Goal: Information Seeking & Learning: Learn about a topic

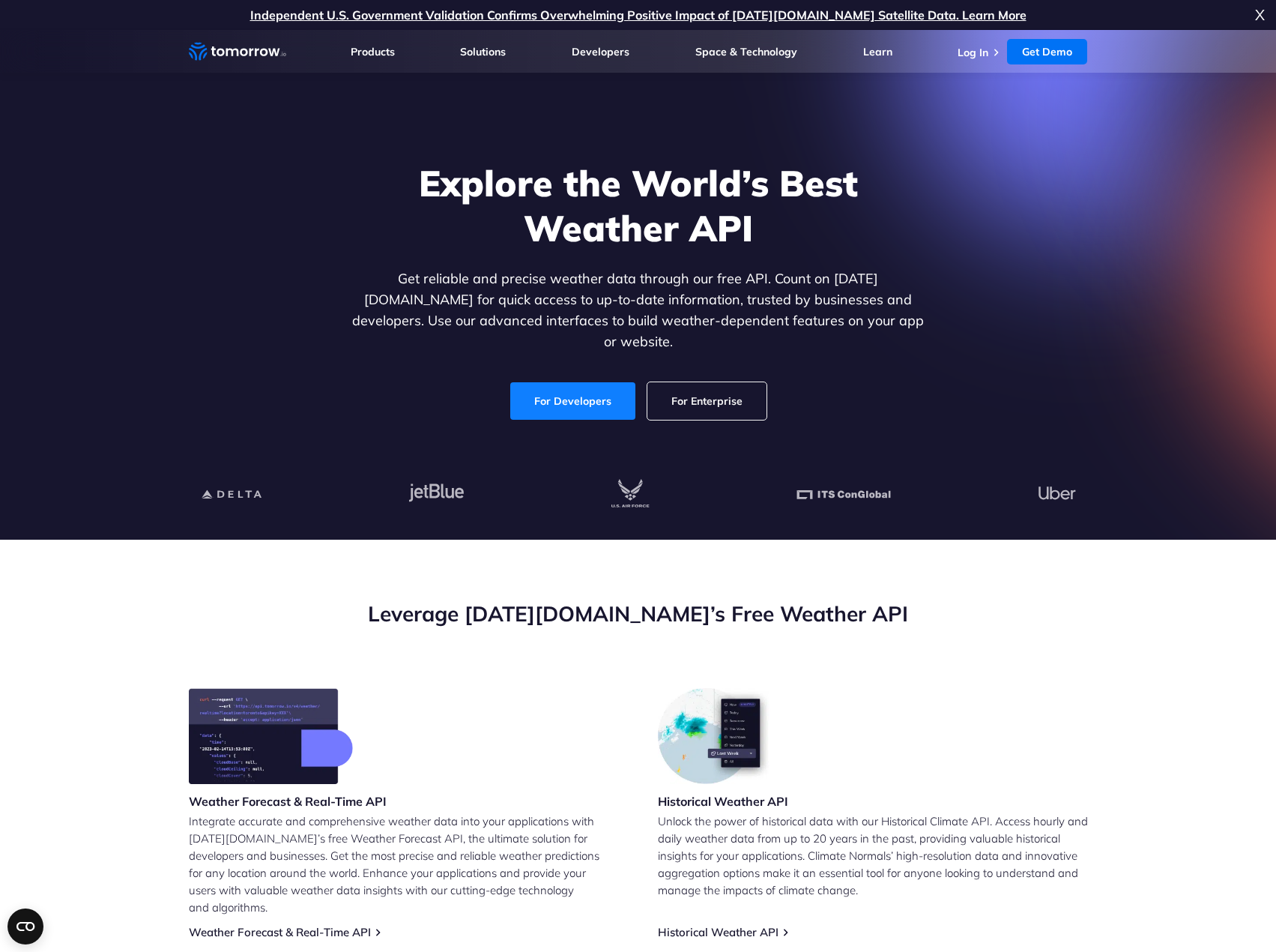
click at [533, 382] on link "For Developers" at bounding box center [573, 401] width 125 height 37
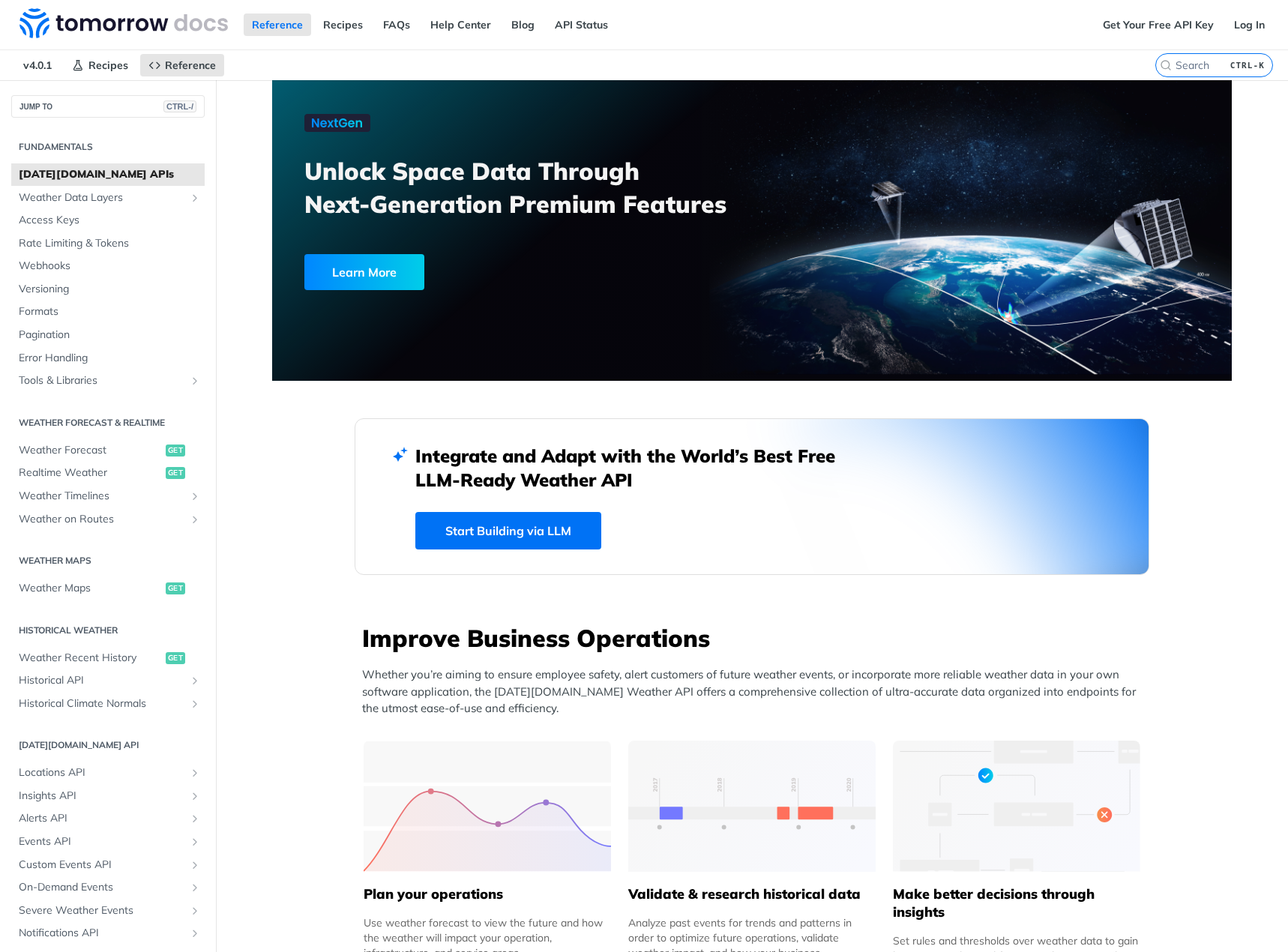
scroll to position [425, 0]
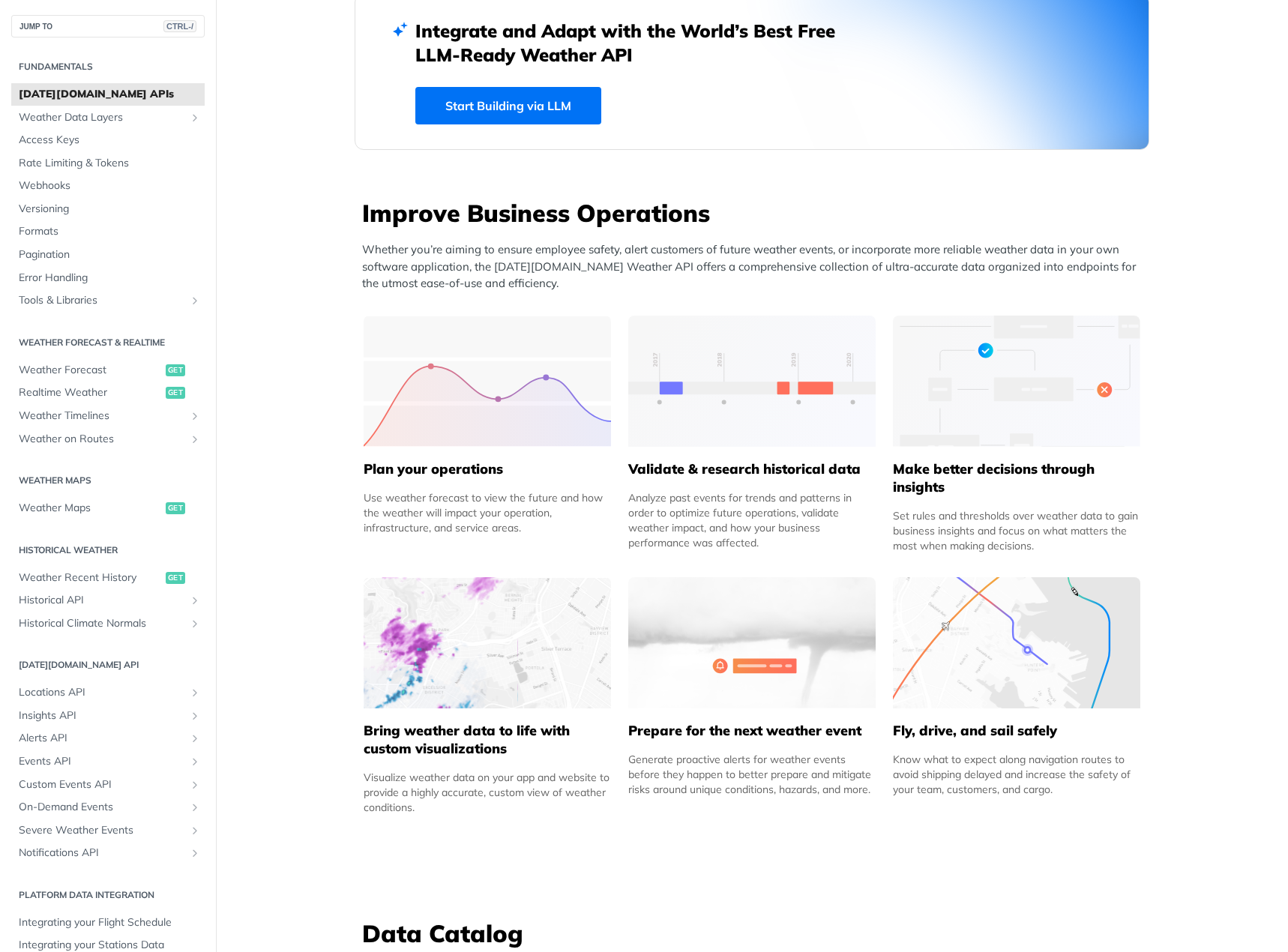
click at [502, 111] on link "Start Building via LLM" at bounding box center [508, 106] width 186 height 37
click at [86, 367] on span "Weather Forecast" at bounding box center [90, 370] width 143 height 15
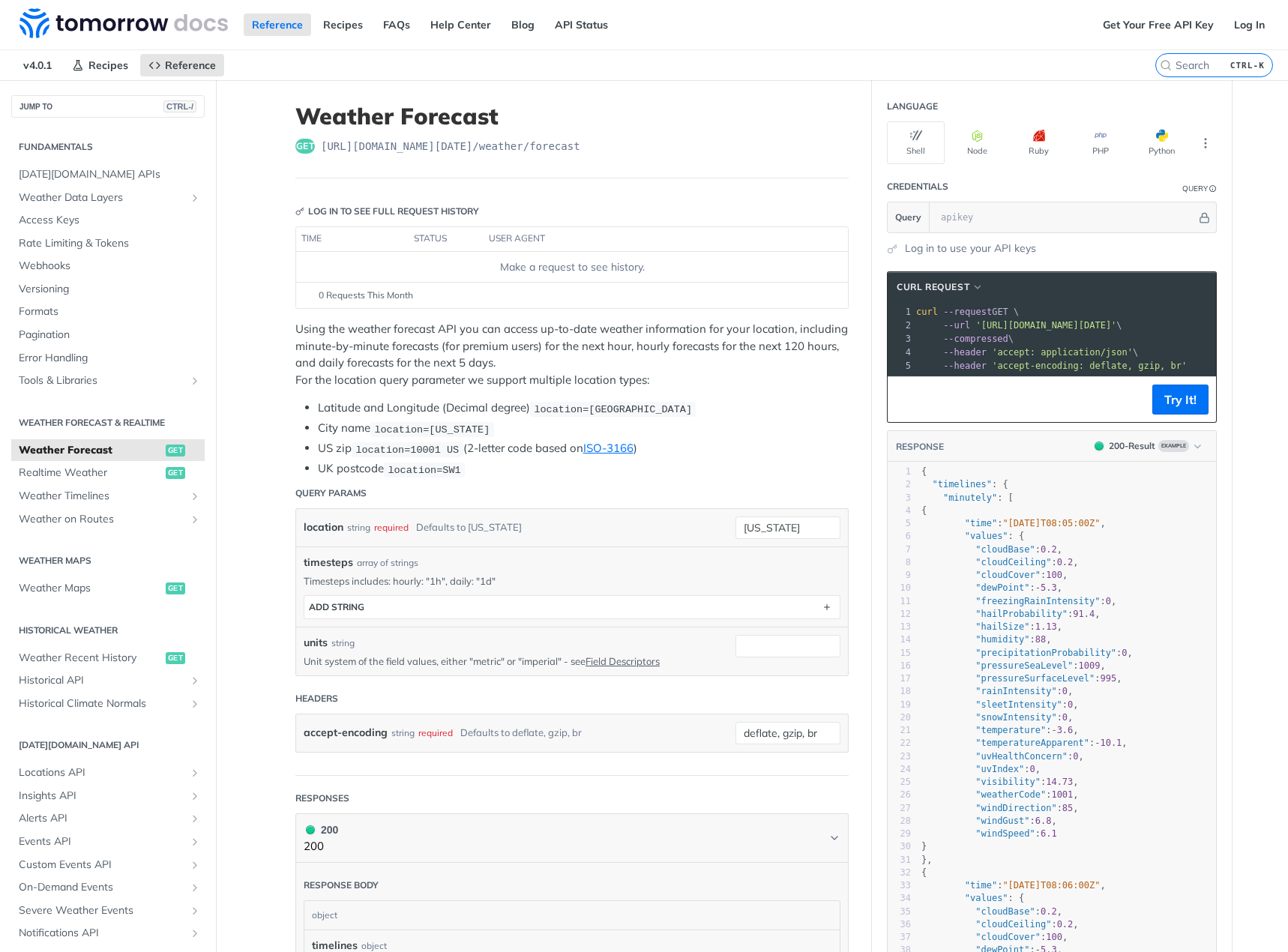
click at [1076, 399] on footer "Try It!" at bounding box center [1052, 399] width 328 height 46
click at [1064, 412] on footer "Try It!" at bounding box center [1052, 399] width 328 height 46
click at [1169, 407] on button "Try It!" at bounding box center [1181, 399] width 56 height 30
click at [1165, 143] on button "Python" at bounding box center [1162, 142] width 58 height 43
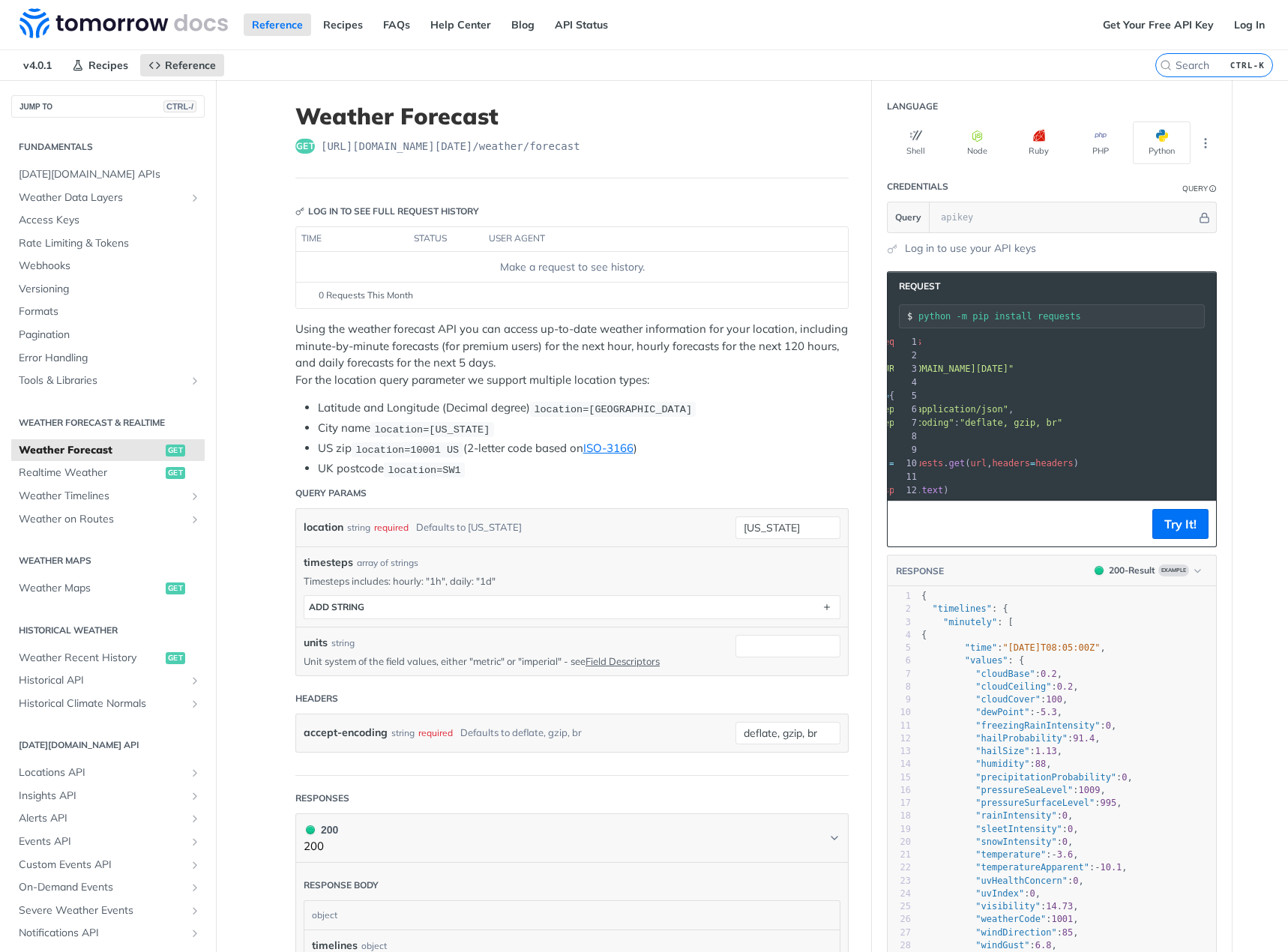
scroll to position [0, 0]
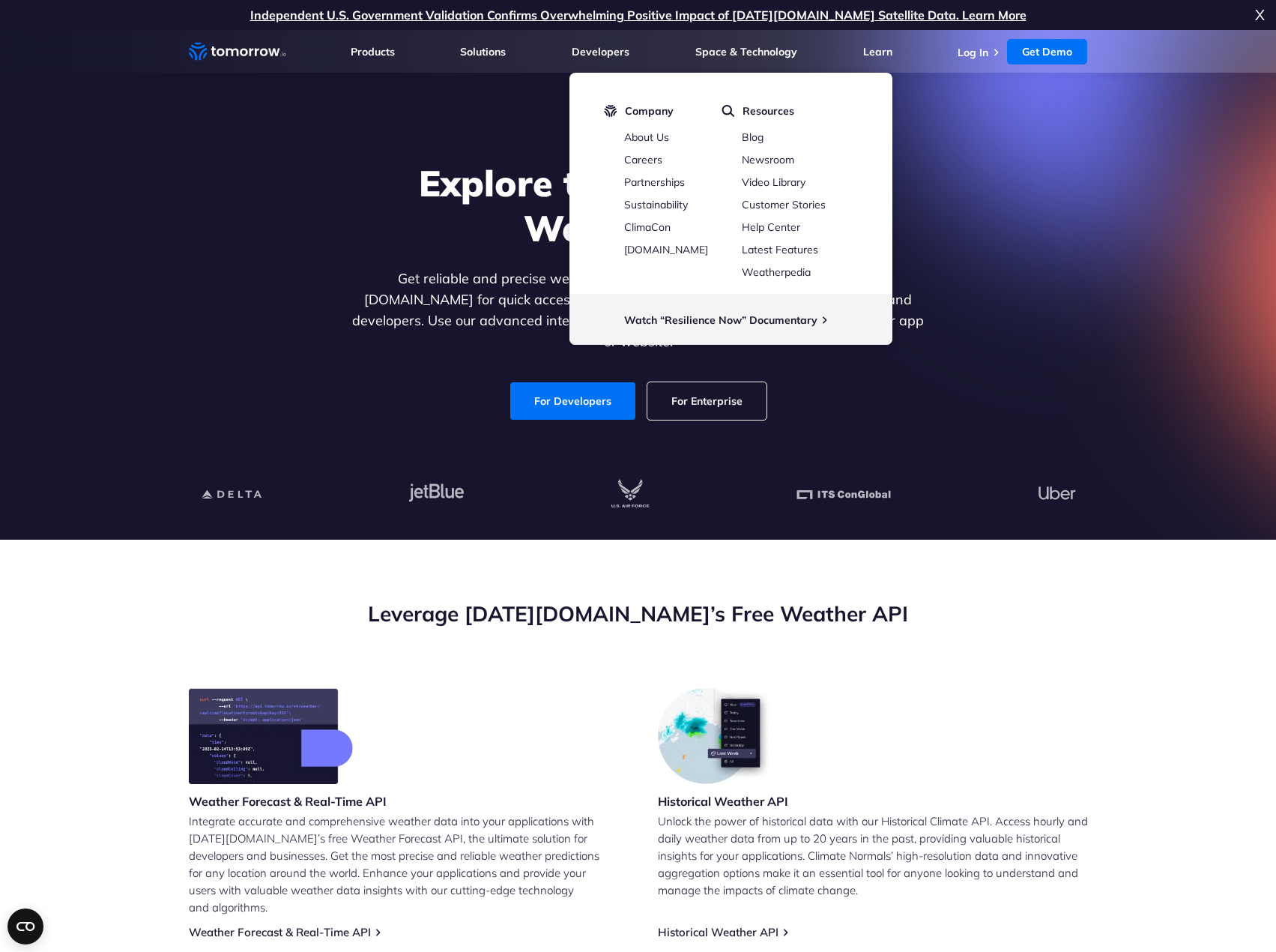
click at [1078, 220] on div "Explore the World’s Best Weather API Get reliable and precise weather data thro…" at bounding box center [638, 290] width 924 height 319
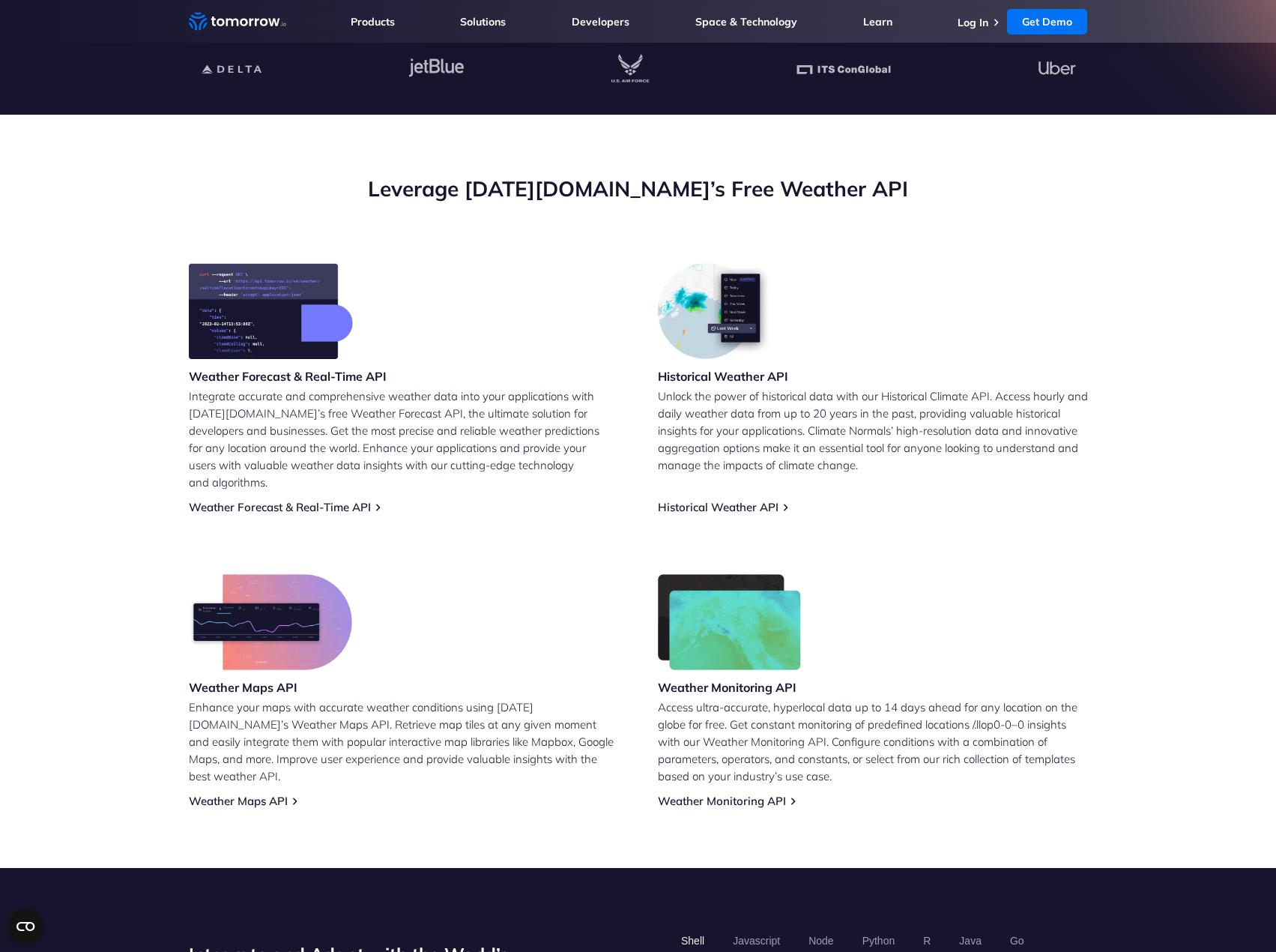
scroll to position [850, 0]
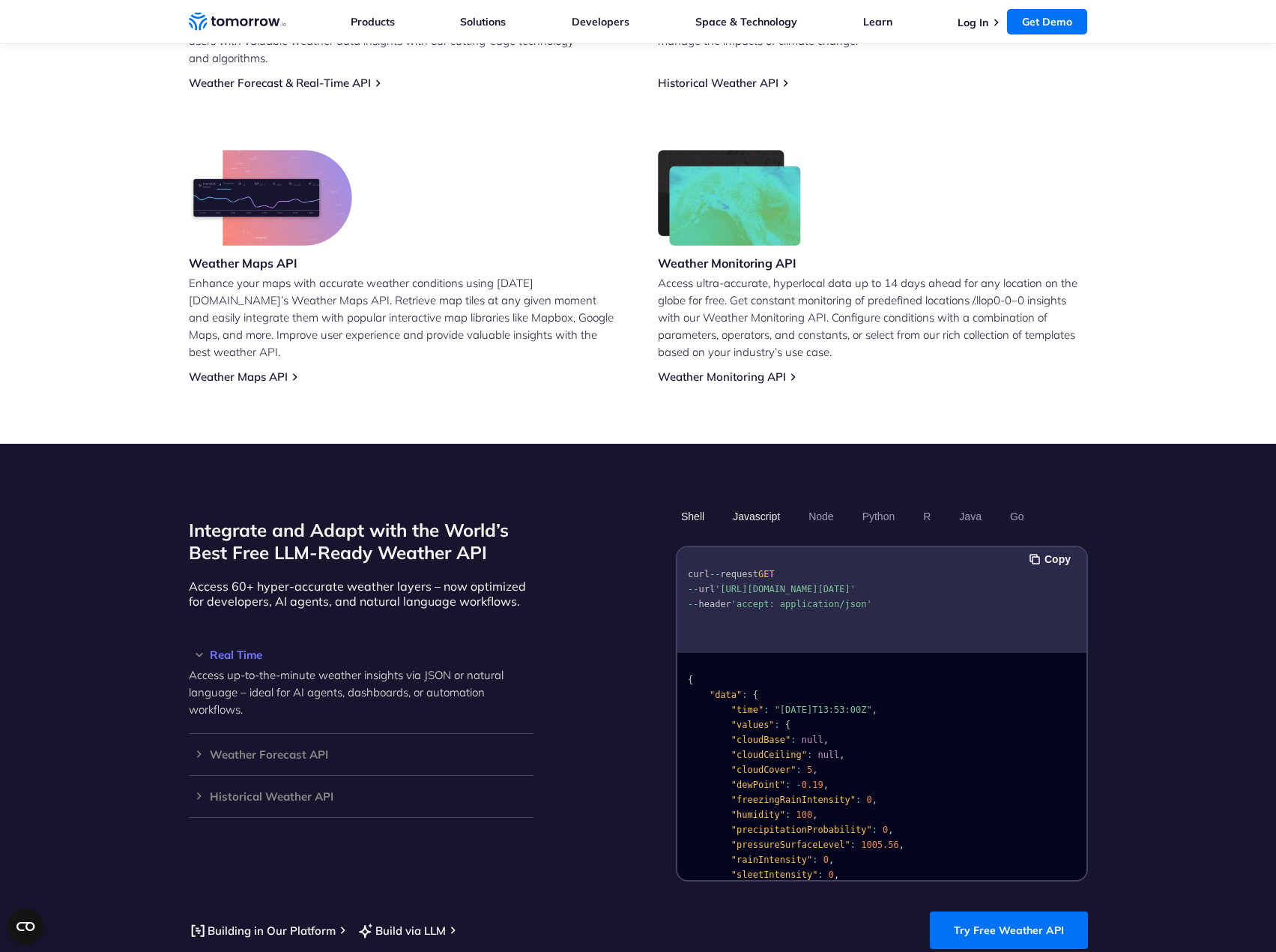
click at [772, 503] on button "Javascript" at bounding box center [757, 516] width 58 height 26
click at [816, 503] on button "Node" at bounding box center [821, 516] width 35 height 26
drag, startPoint x: 1086, startPoint y: 563, endPoint x: 1085, endPoint y: 577, distance: 14.0
click at [1085, 577] on div "Copy const axios = require ( 'axios' ); let config = { method : 'get' , url : '…" at bounding box center [882, 713] width 412 height 336
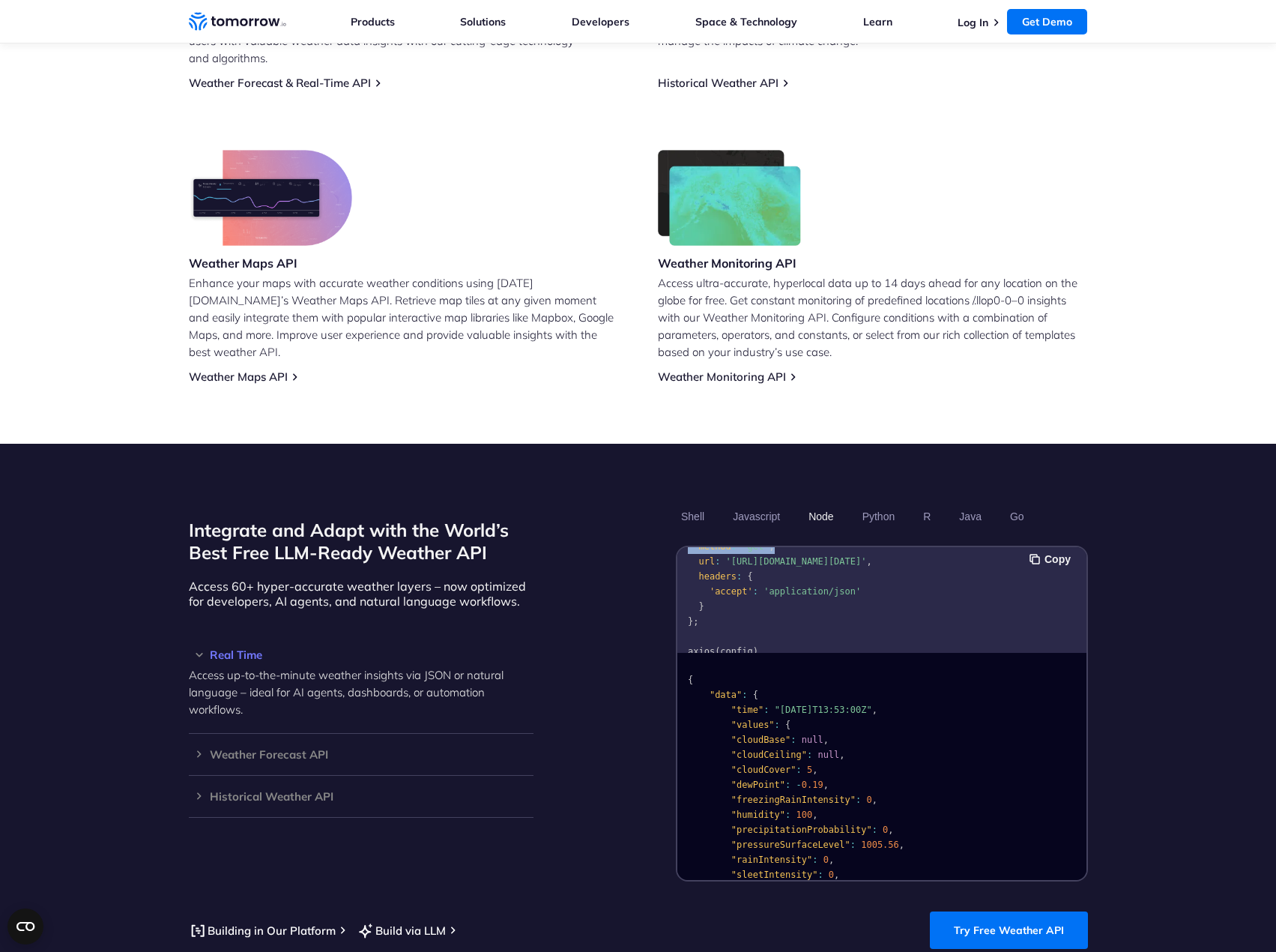
scroll to position [0, 0]
click at [878, 503] on button "Python" at bounding box center [878, 516] width 44 height 26
click at [199, 749] on h3 "Weather Forecast API" at bounding box center [361, 754] width 344 height 11
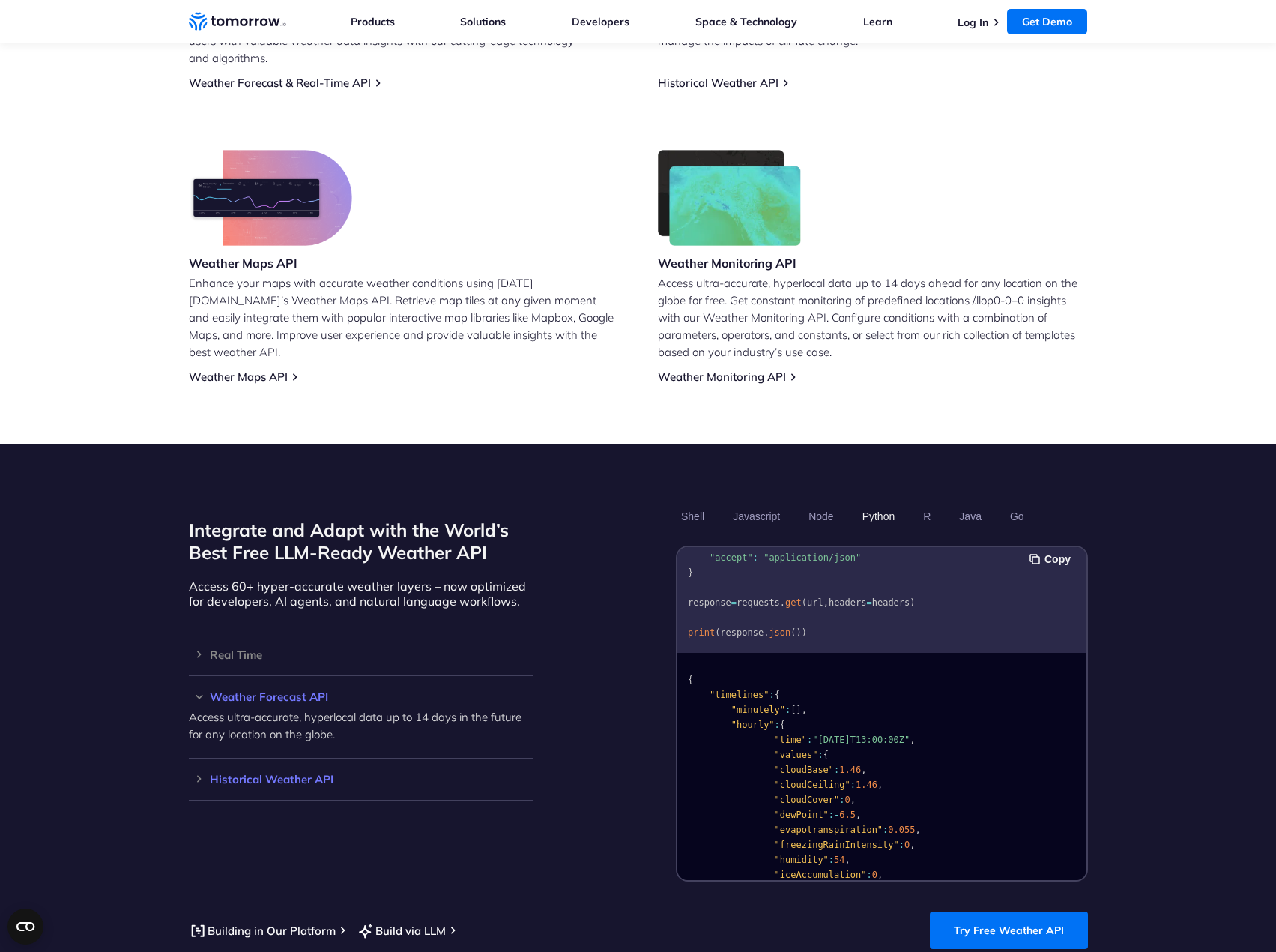
click at [197, 774] on h3 "Historical Weather API" at bounding box center [361, 779] width 344 height 11
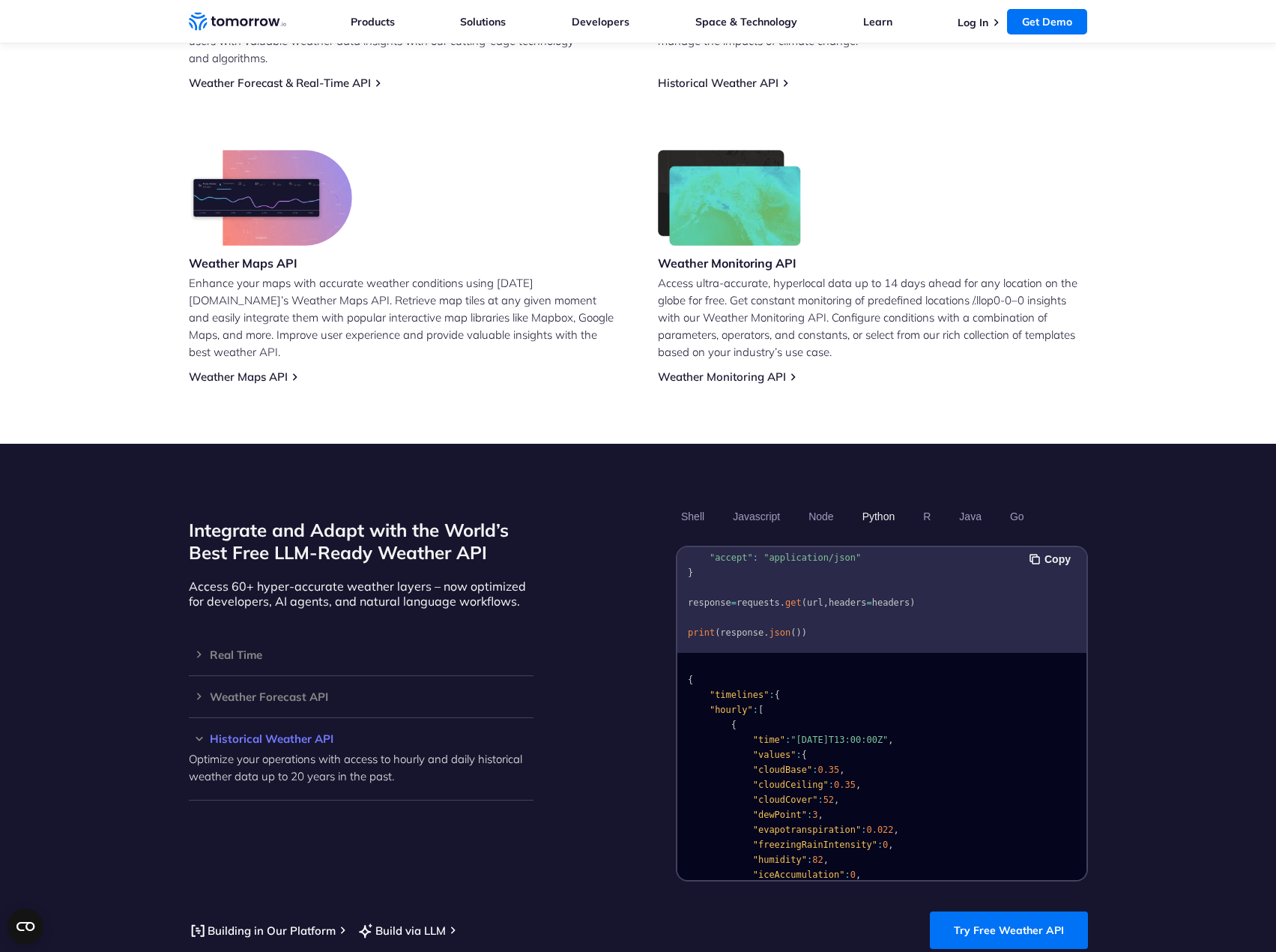
scroll to position [1275, 0]
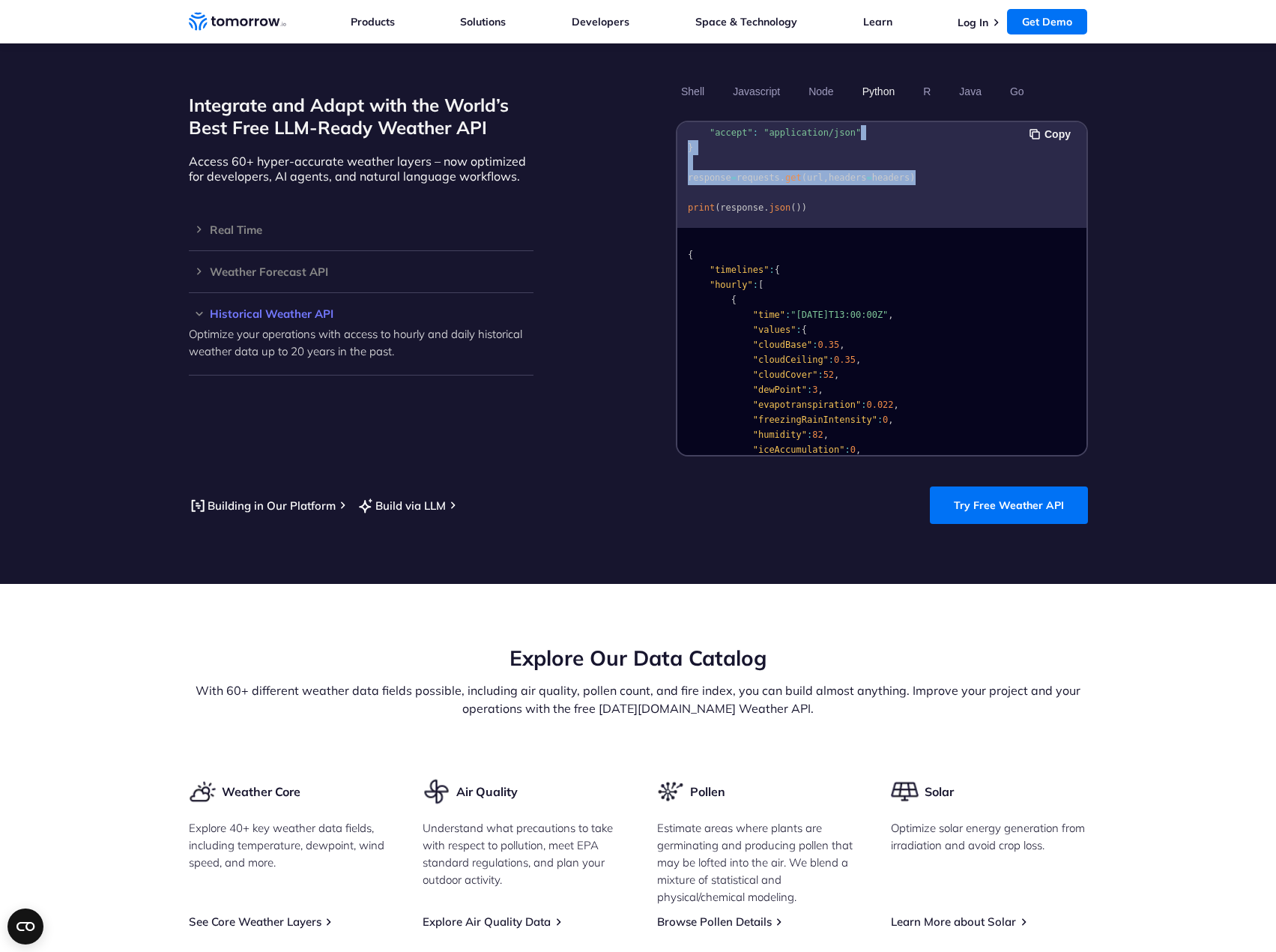
drag, startPoint x: 1082, startPoint y: 164, endPoint x: 1084, endPoint y: 123, distance: 41.0
click at [1084, 123] on div "import requests url = "https://api.tomorrow.io/v4/weather/history/recent?locati…" at bounding box center [882, 174] width 409 height 106
click at [1024, 157] on pre "import requests url = "https://api.tomorrow.io/v4/weather/history/recent?locati…" at bounding box center [882, 129] width 409 height 188
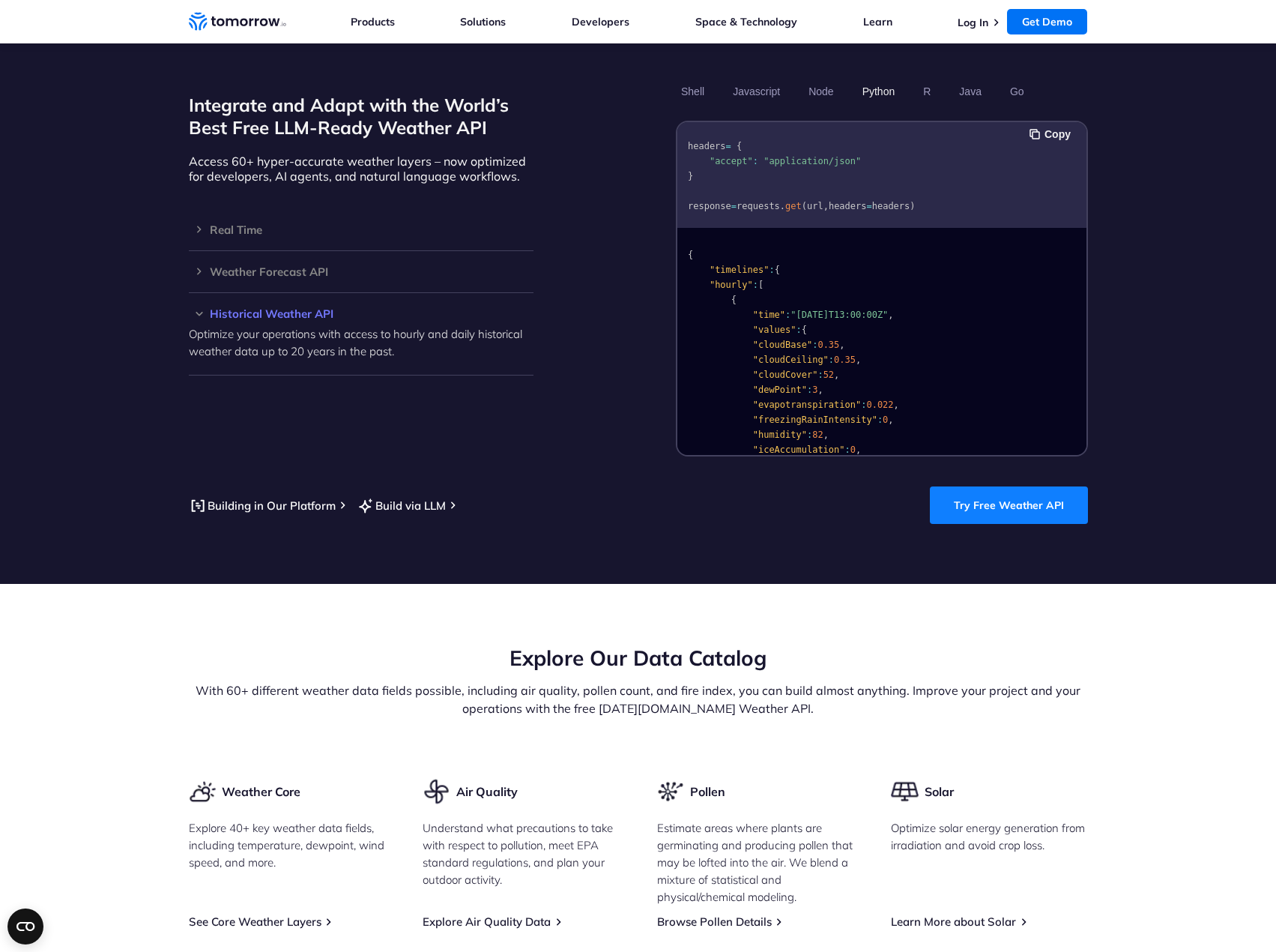
click at [1021, 486] on link "Try Free Weather API" at bounding box center [1009, 505] width 158 height 37
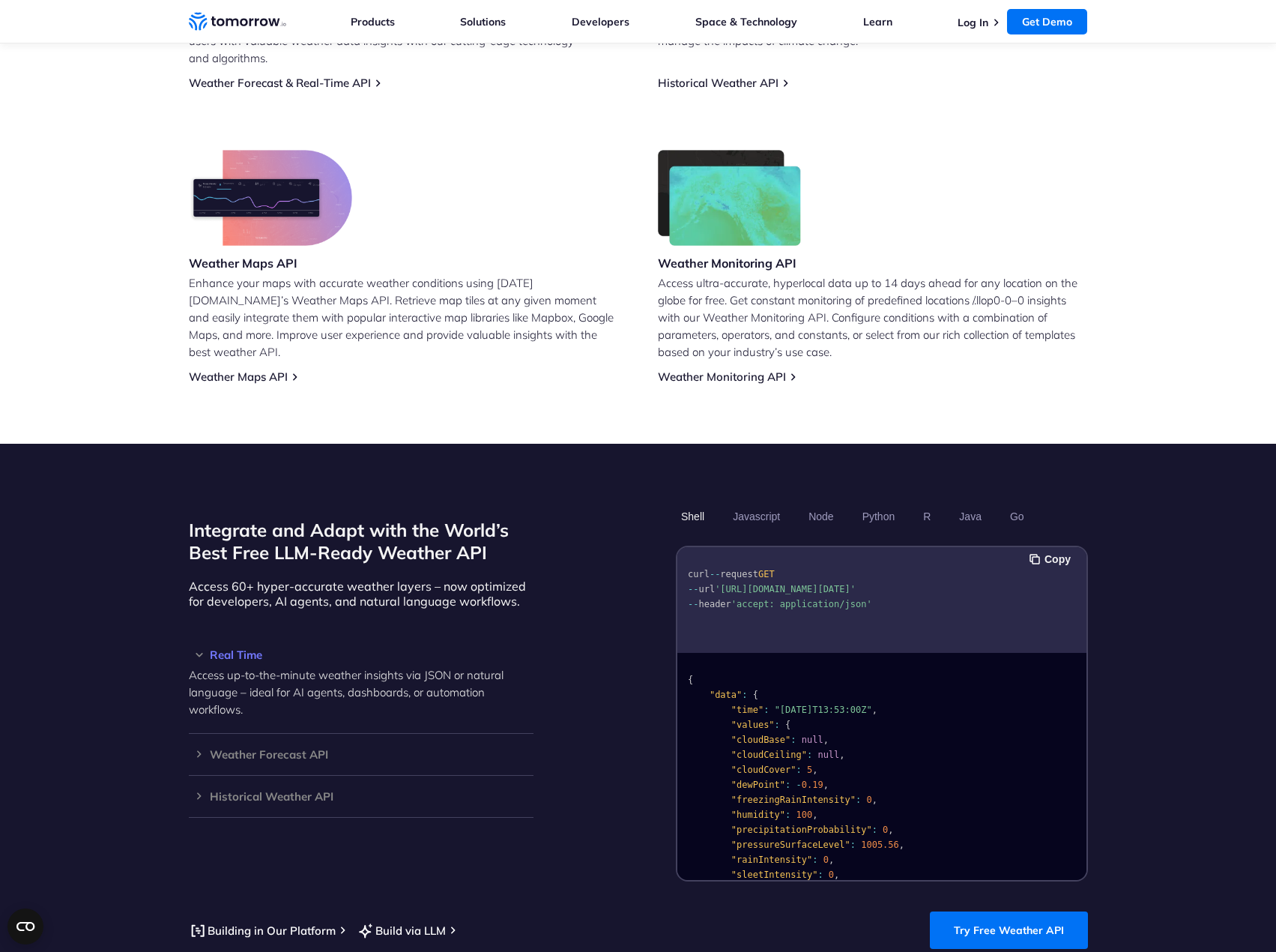
scroll to position [425, 0]
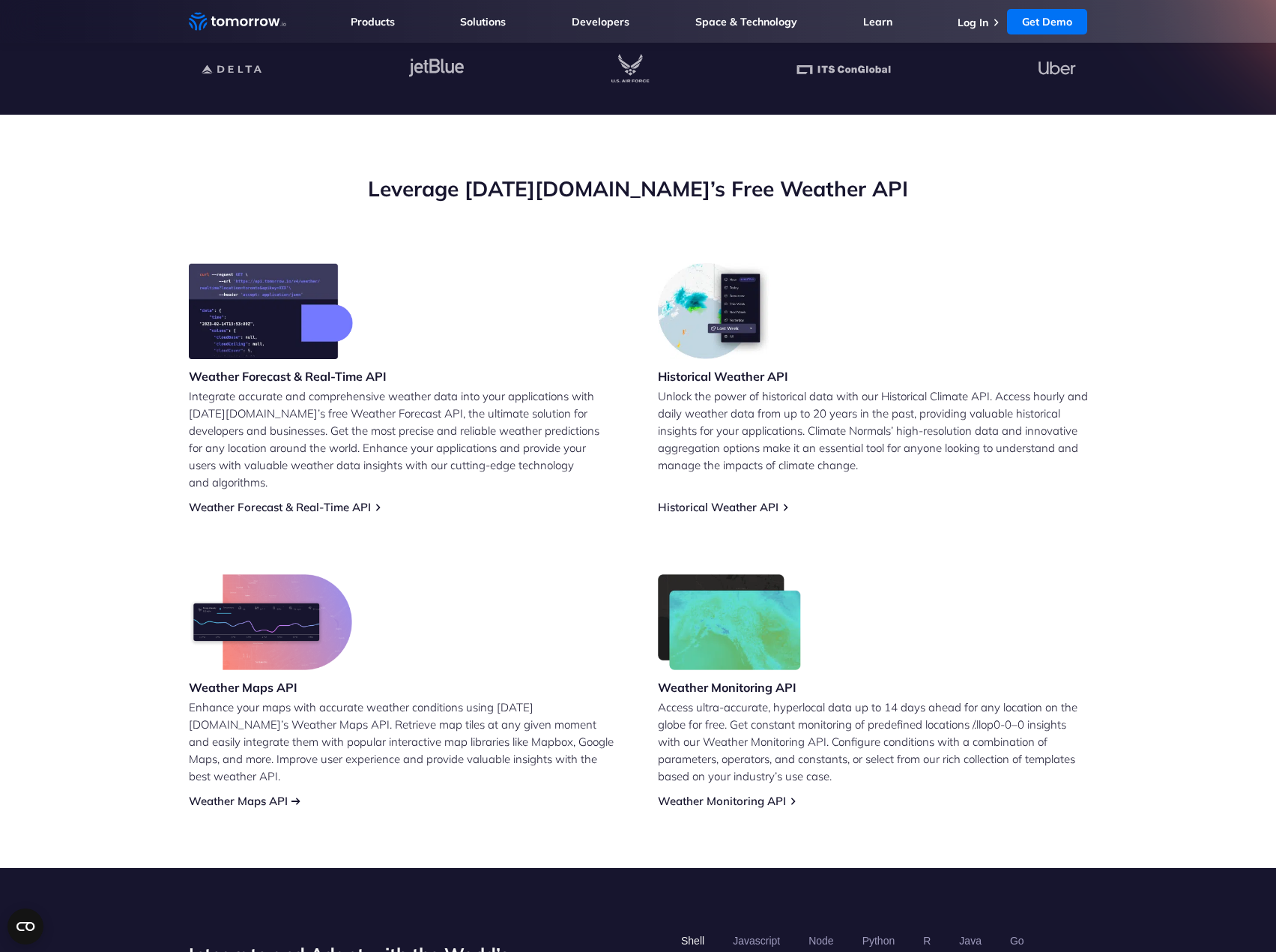
click at [280, 794] on link "Weather Maps API" at bounding box center [238, 801] width 99 height 15
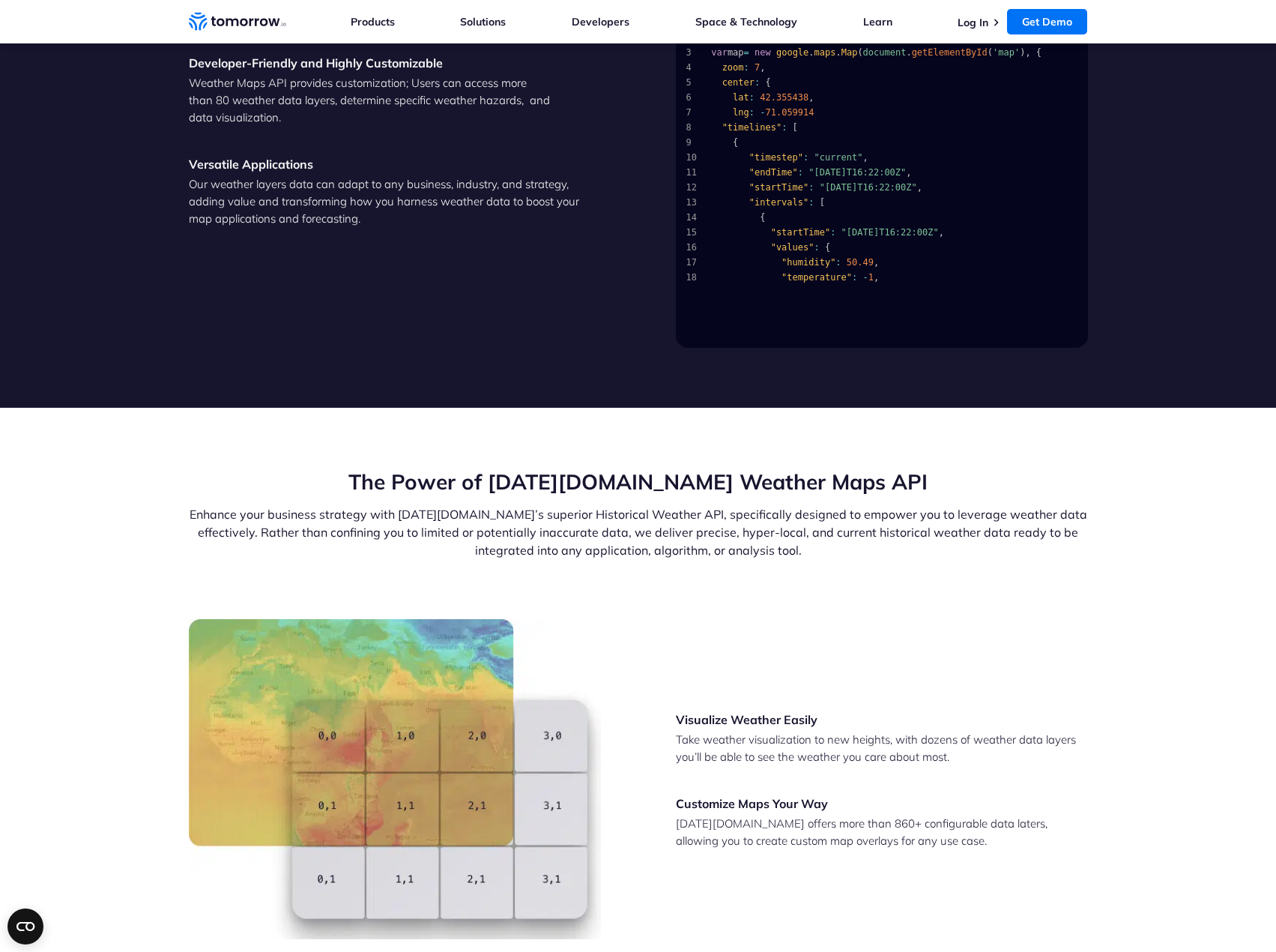
scroll to position [1275, 0]
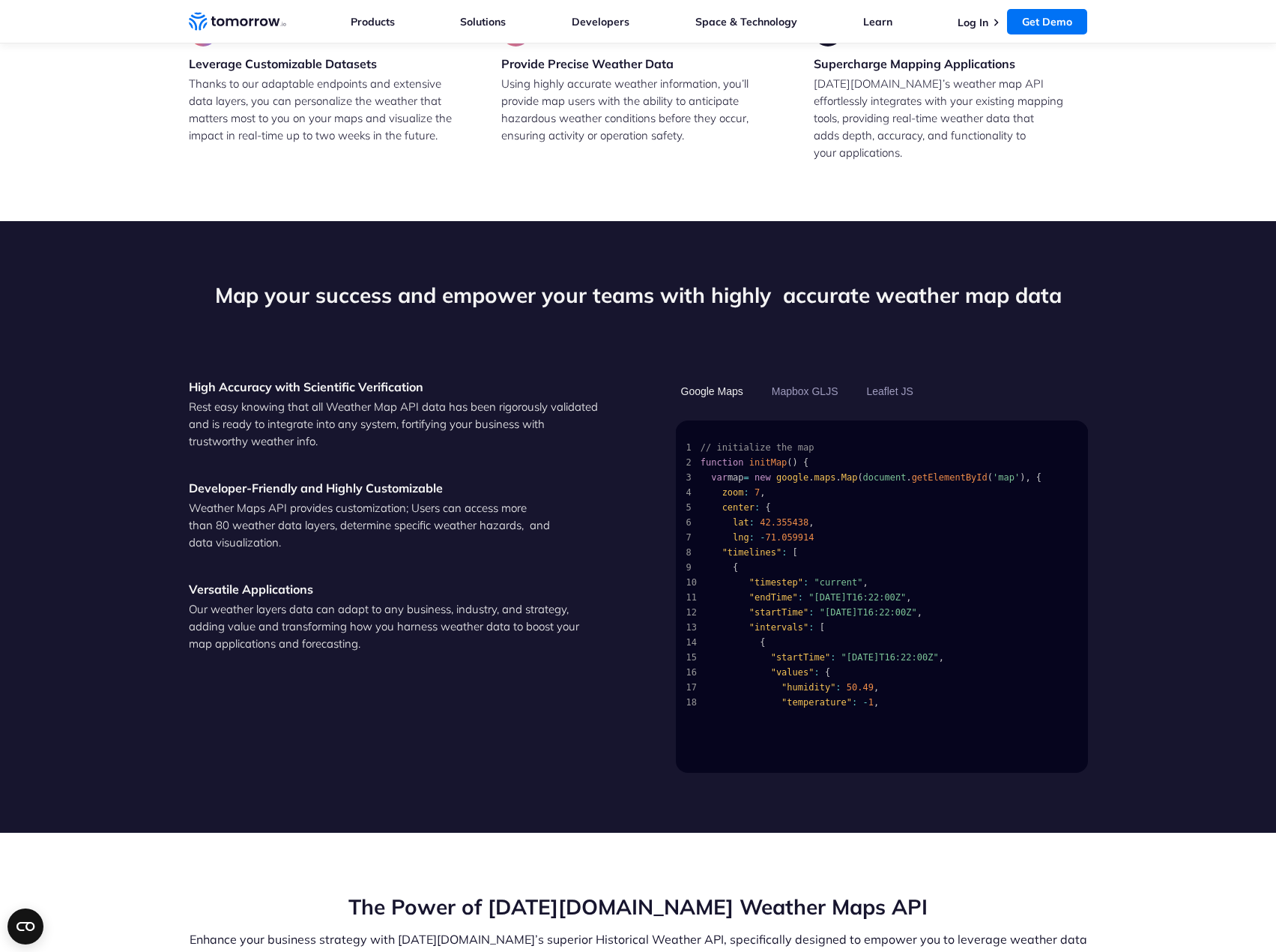
click at [934, 560] on span "9 {" at bounding box center [878, 567] width 385 height 15
drag, startPoint x: 878, startPoint y: 517, endPoint x: 855, endPoint y: 491, distance: 34.7
click at [855, 500] on span "5 center : {" at bounding box center [878, 507] width 385 height 15
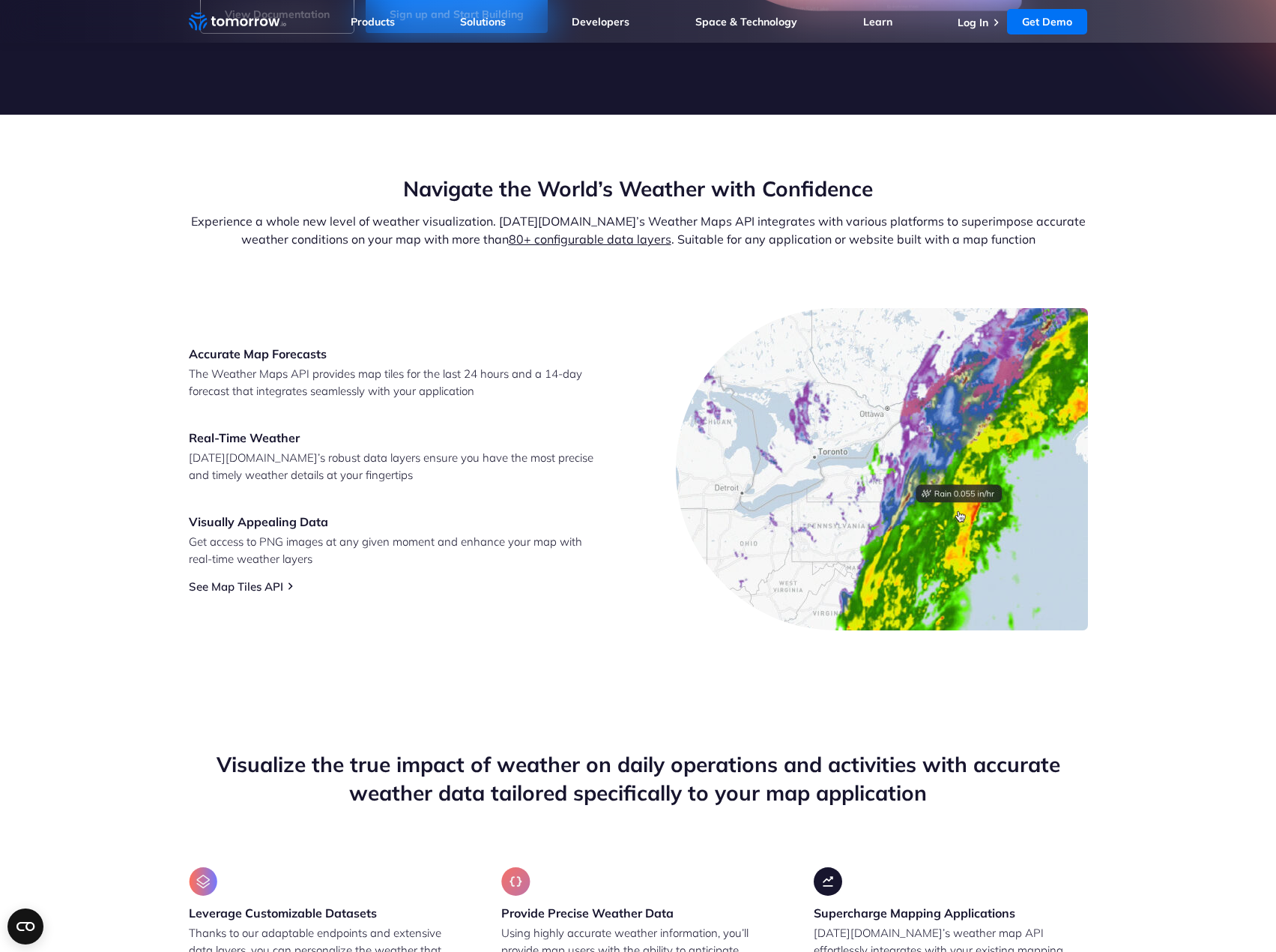
scroll to position [0, 0]
